Goal: Information Seeking & Learning: Learn about a topic

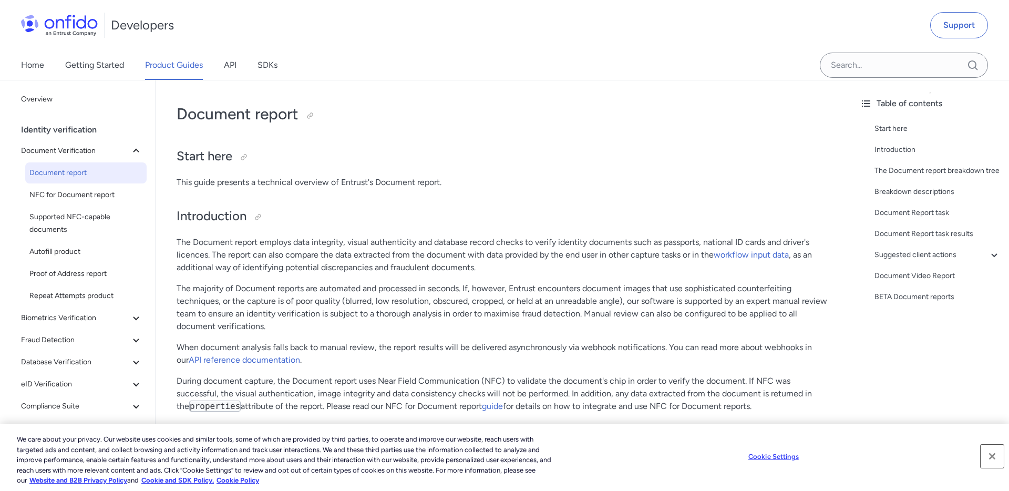
click at [523, 455] on button "Close" at bounding box center [992, 456] width 23 height 23
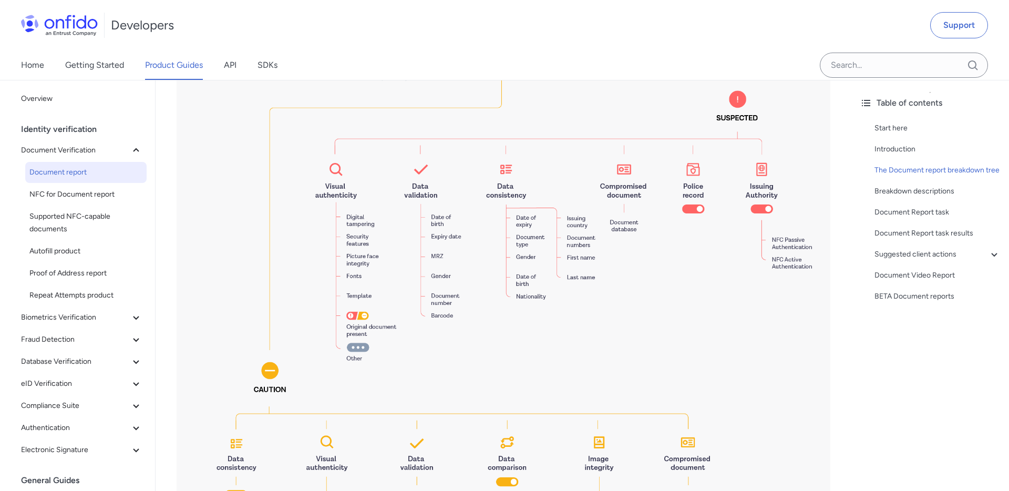
scroll to position [1147, 0]
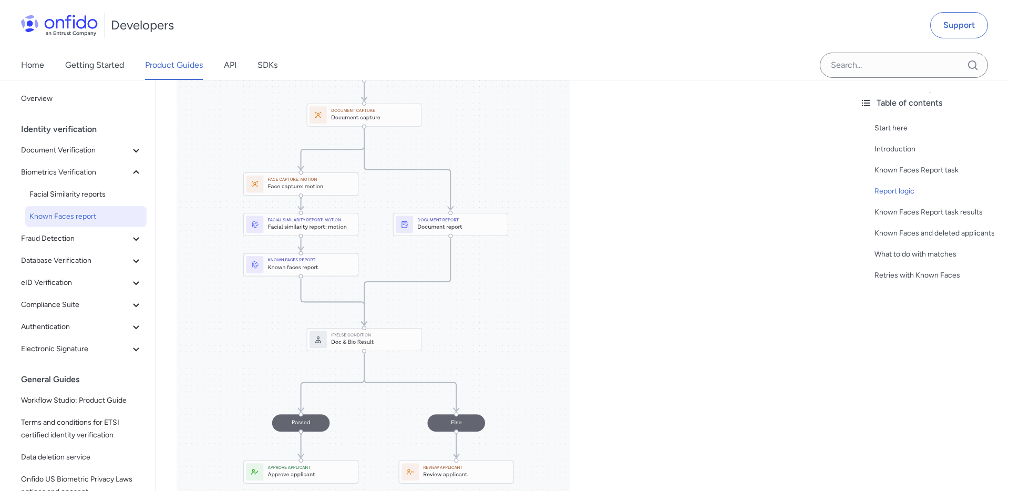
scroll to position [420, 0]
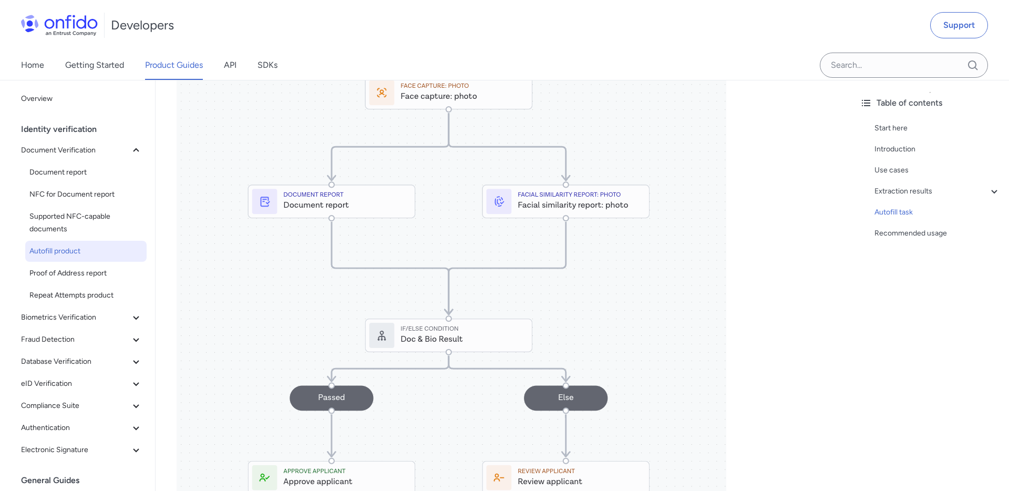
scroll to position [1514, 0]
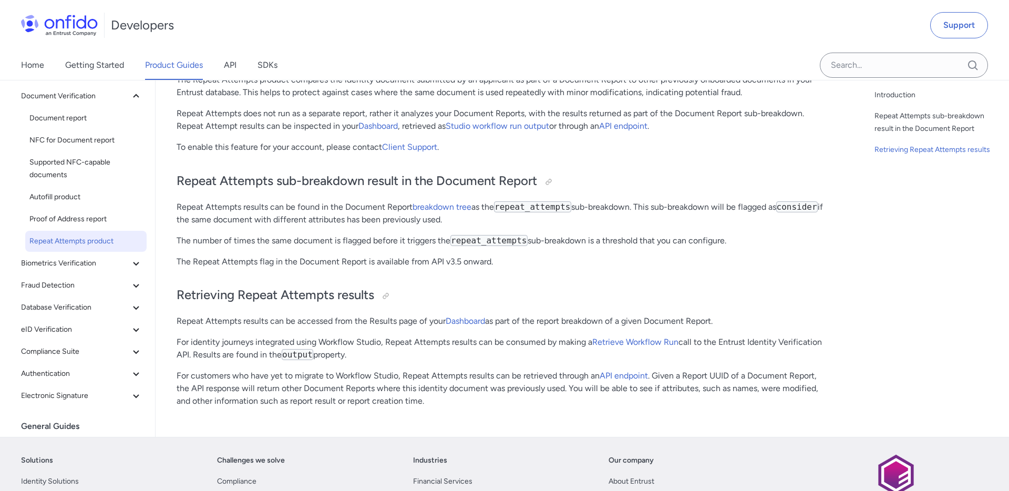
scroll to position [62, 0]
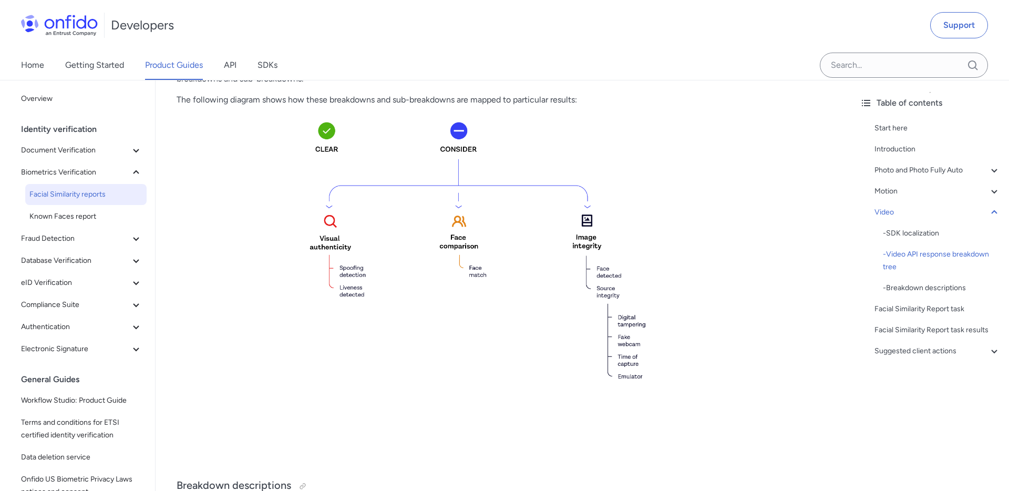
scroll to position [3286, 0]
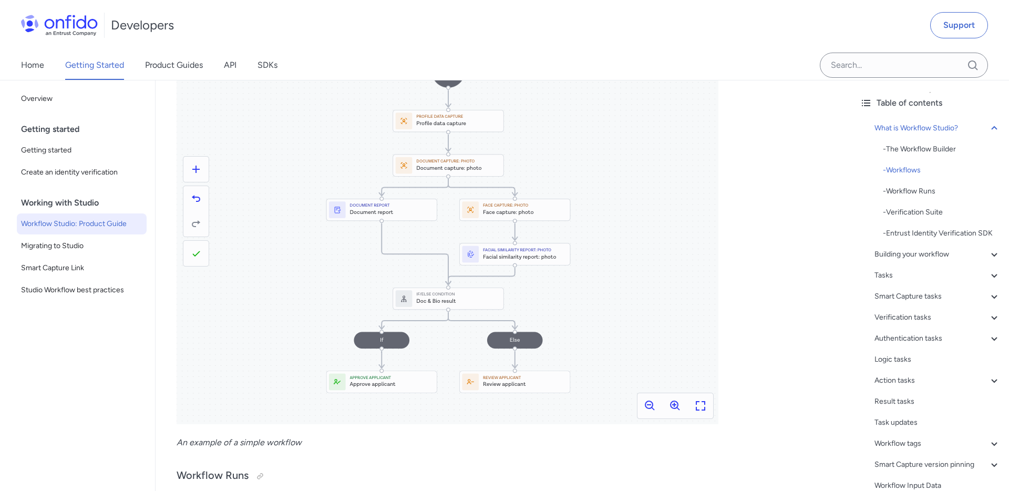
scroll to position [468, 0]
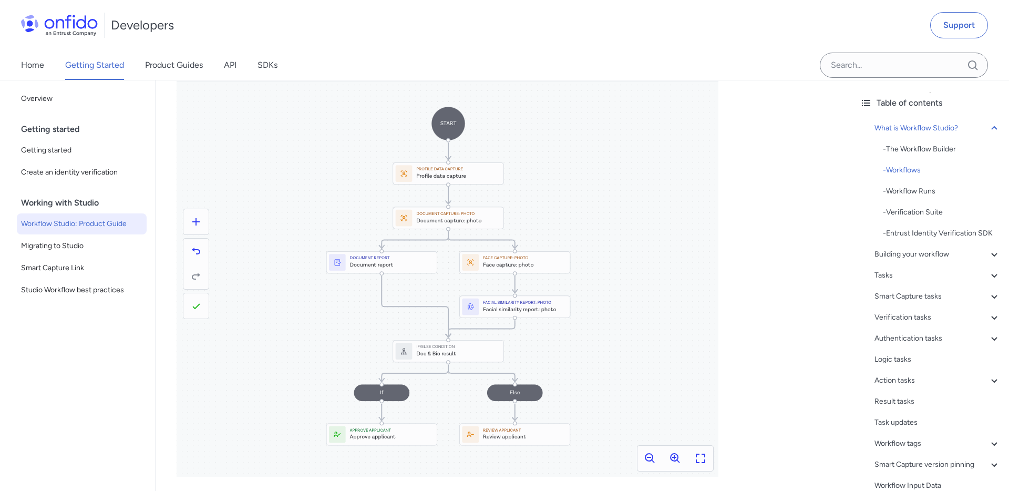
click at [861, 299] on div "What is Workflow Studio? - The Workflow Builder - Workflows - Workflow Runs - V…" at bounding box center [930, 351] width 141 height 467
click at [798, 295] on p at bounding box center [504, 264] width 654 height 432
